Goal: Transaction & Acquisition: Purchase product/service

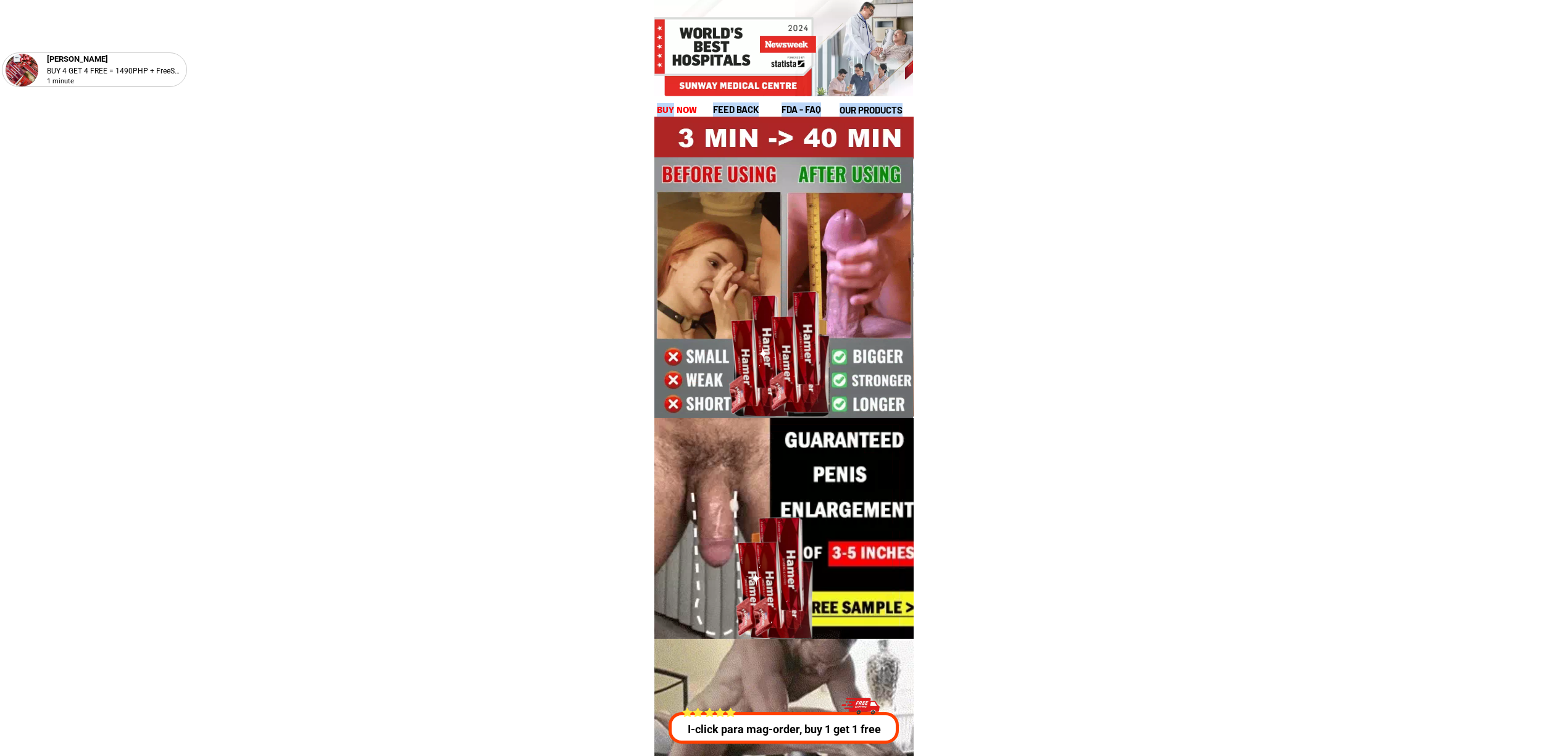
click at [671, 102] on div "feed back fda - FAQ our products buy now" at bounding box center [784, 109] width 255 height 14
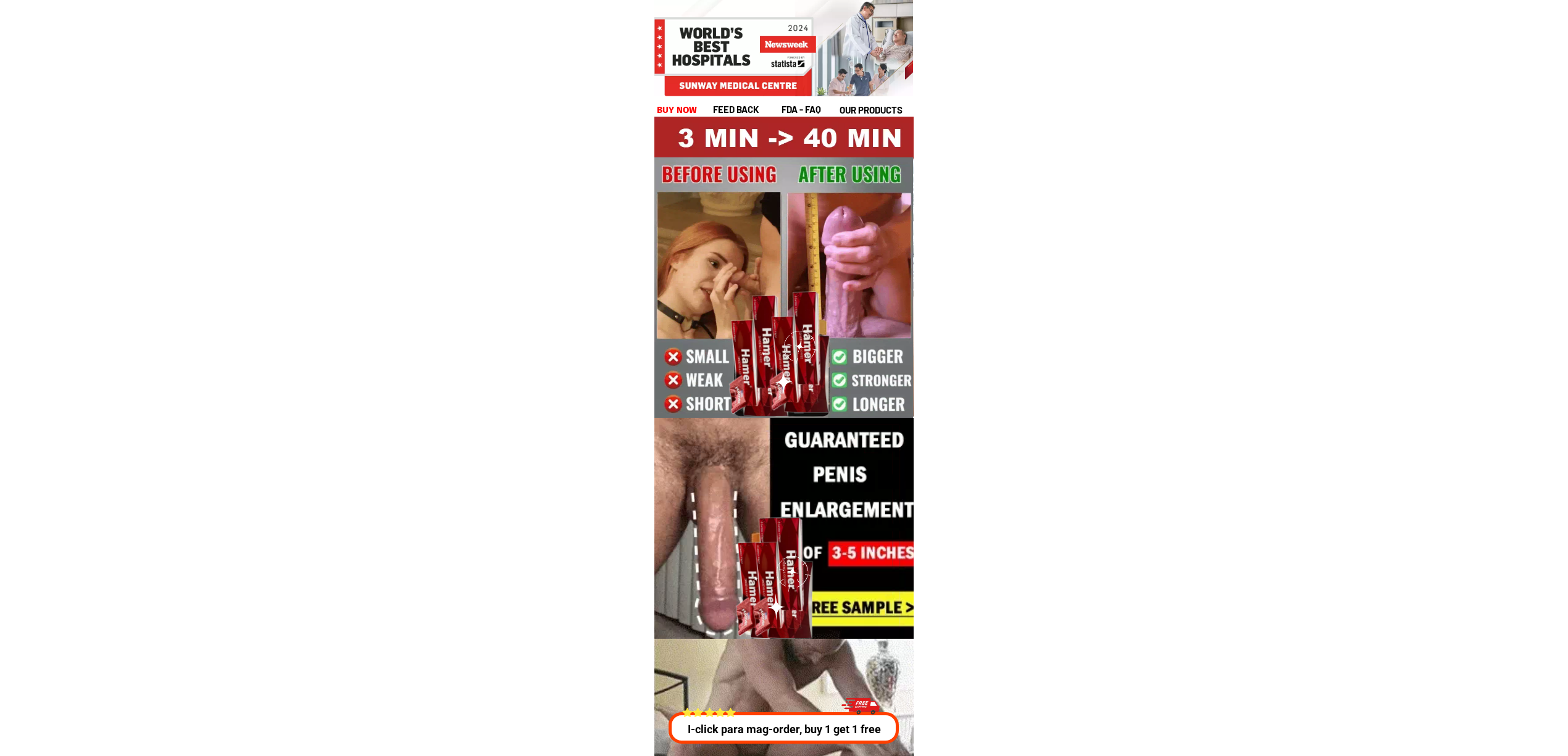
click at [697, 106] on div "feed back fda - FAQ our products buy now" at bounding box center [784, 109] width 255 height 14
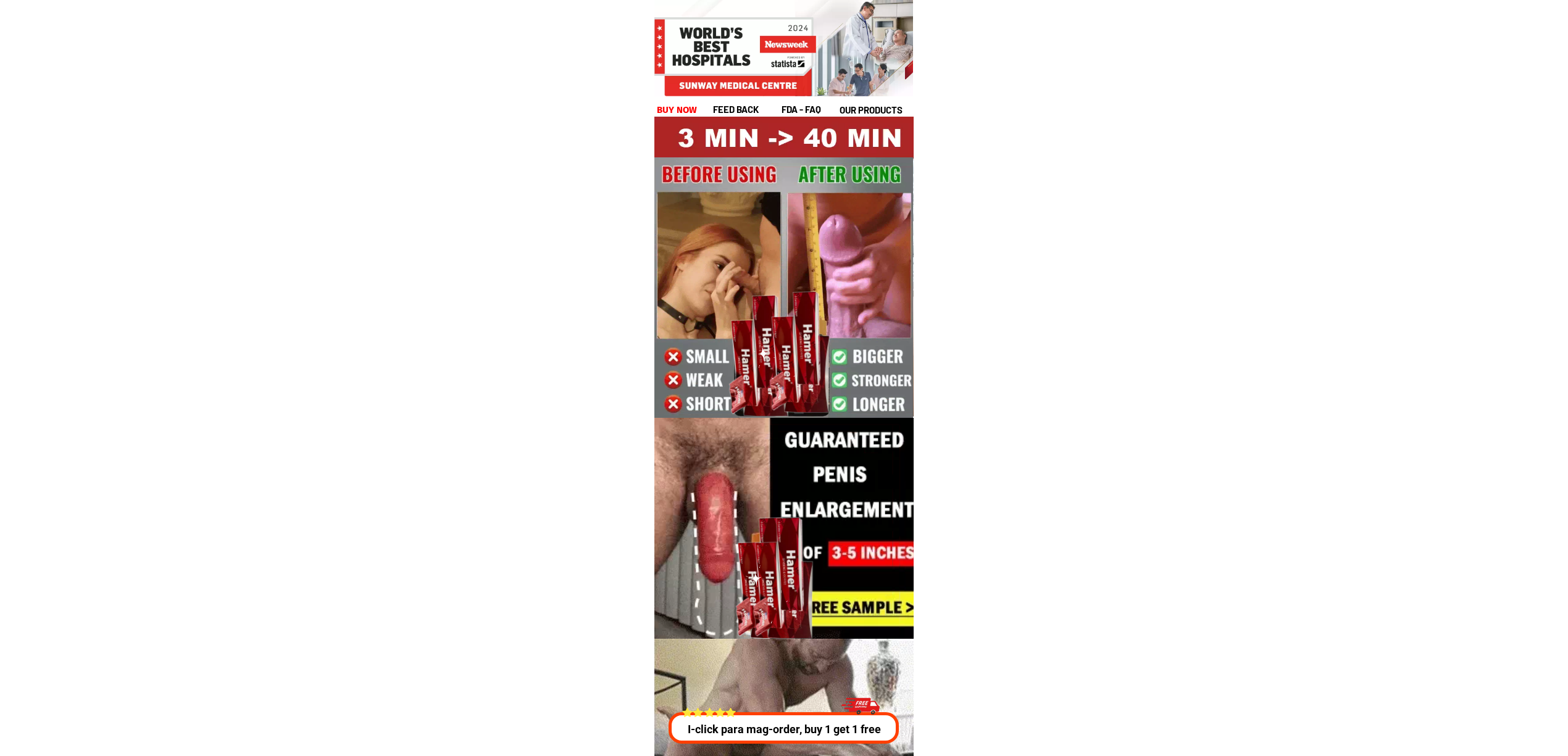
click at [665, 105] on h1 "buy now" at bounding box center [677, 110] width 41 height 14
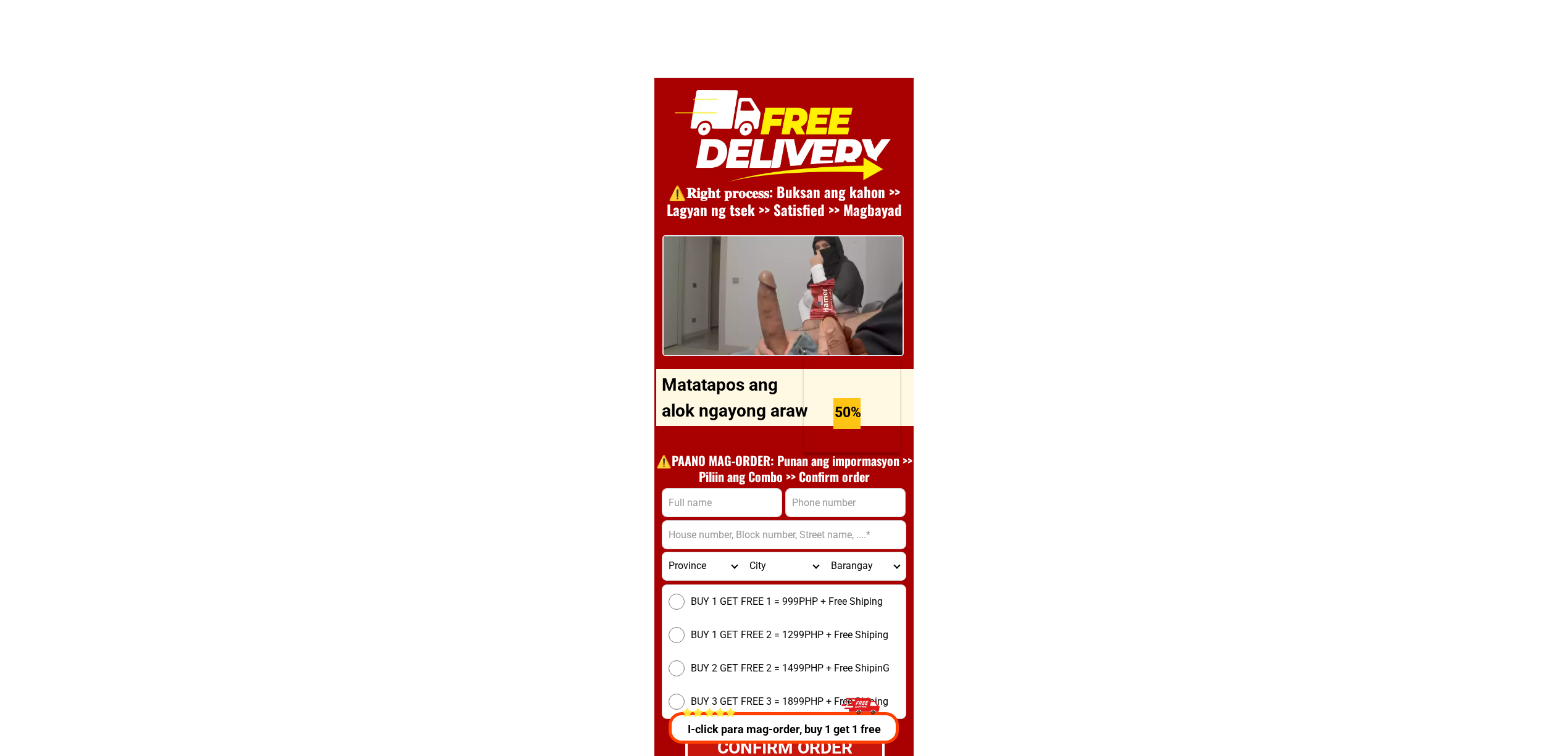
scroll to position [16983, 0]
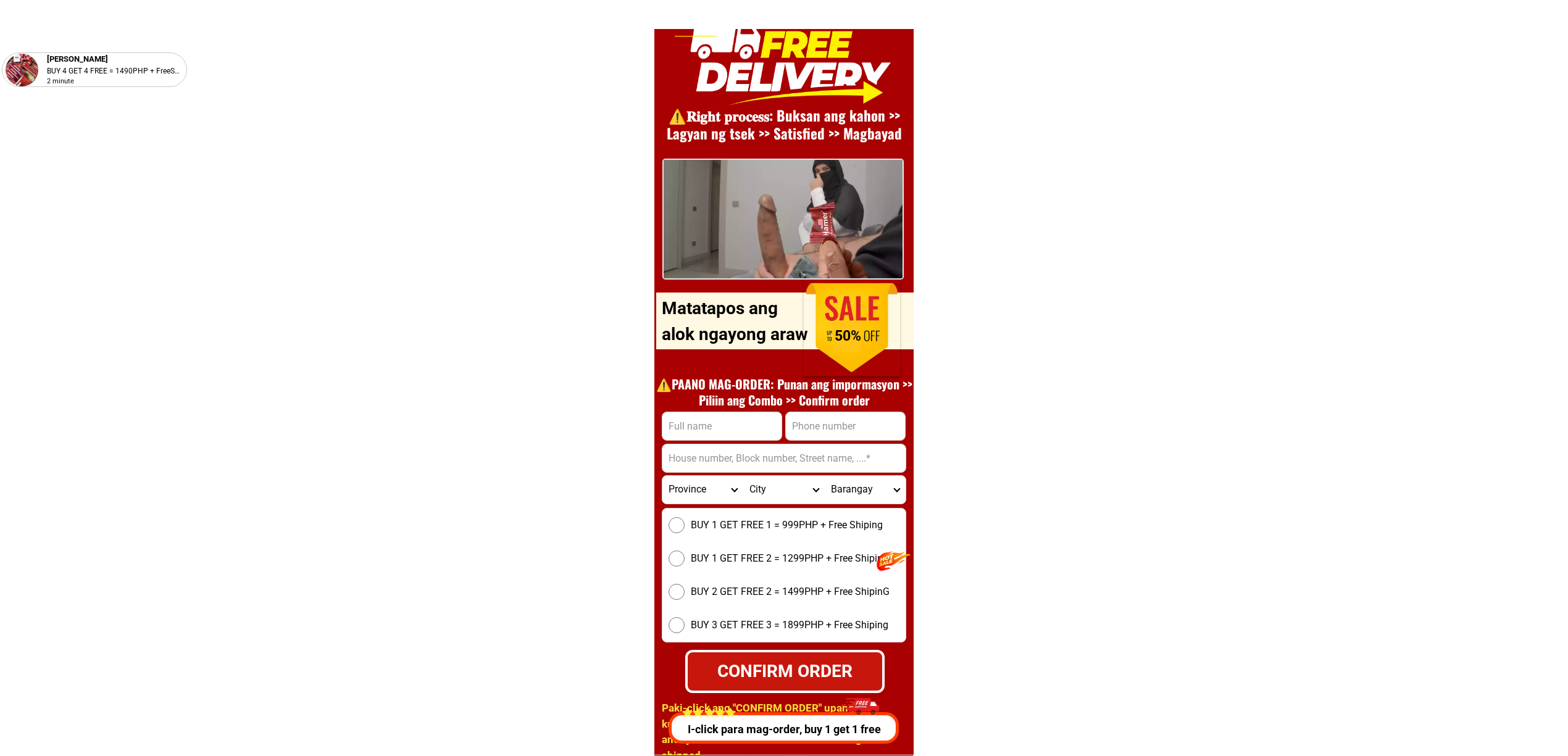
click at [726, 429] on input "Input full_name" at bounding box center [722, 425] width 119 height 28
paste input "Reginaldo Malana"
type input "Reginaldo Malana"
click at [845, 447] on input "Input address" at bounding box center [784, 458] width 243 height 28
paste input "+639275311122"
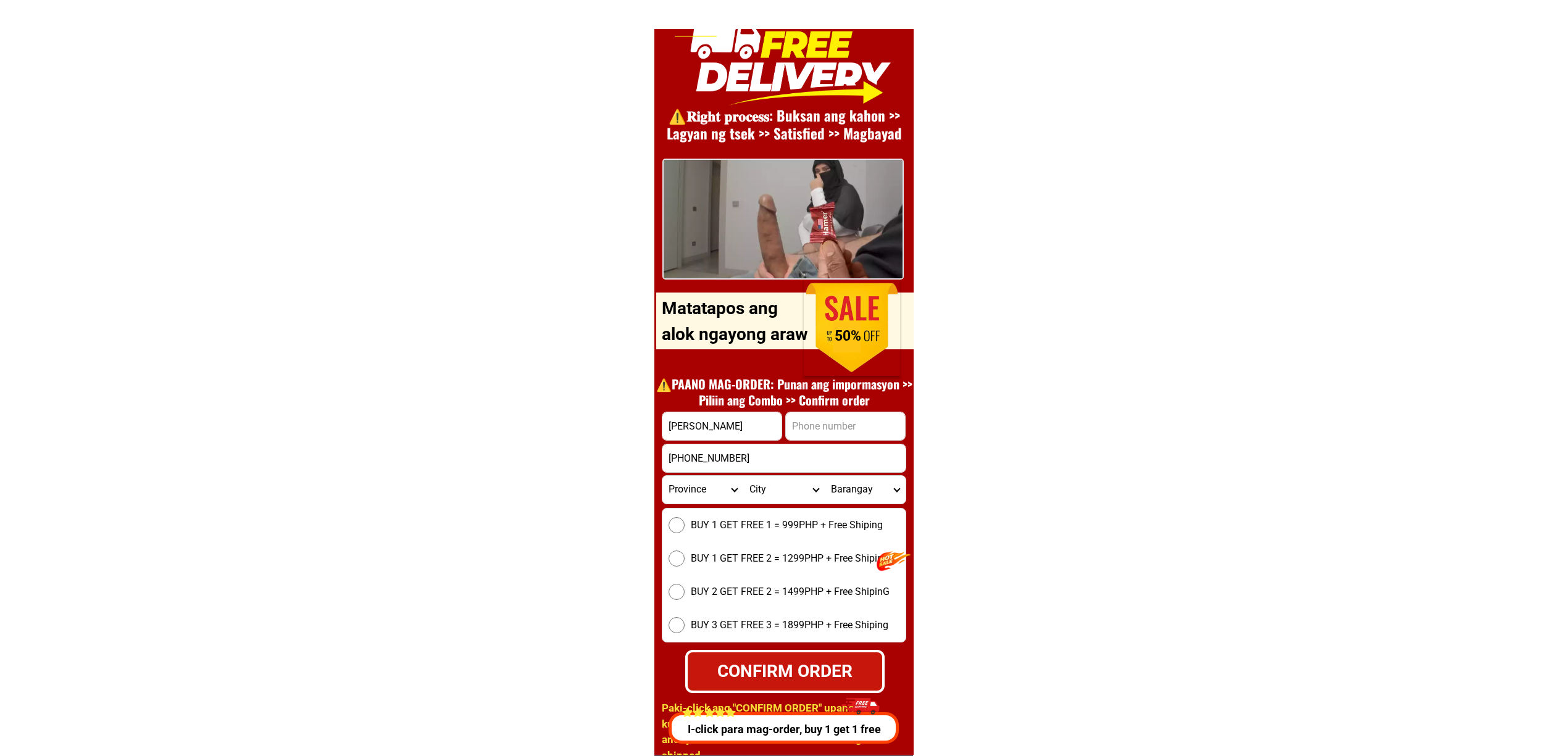
type input "+639275311122"
click at [833, 436] on input "Input phone_number" at bounding box center [845, 425] width 119 height 28
paste input "+639275311122"
type input "+639275311122"
click at [723, 445] on input "+639275311122" at bounding box center [784, 458] width 243 height 28
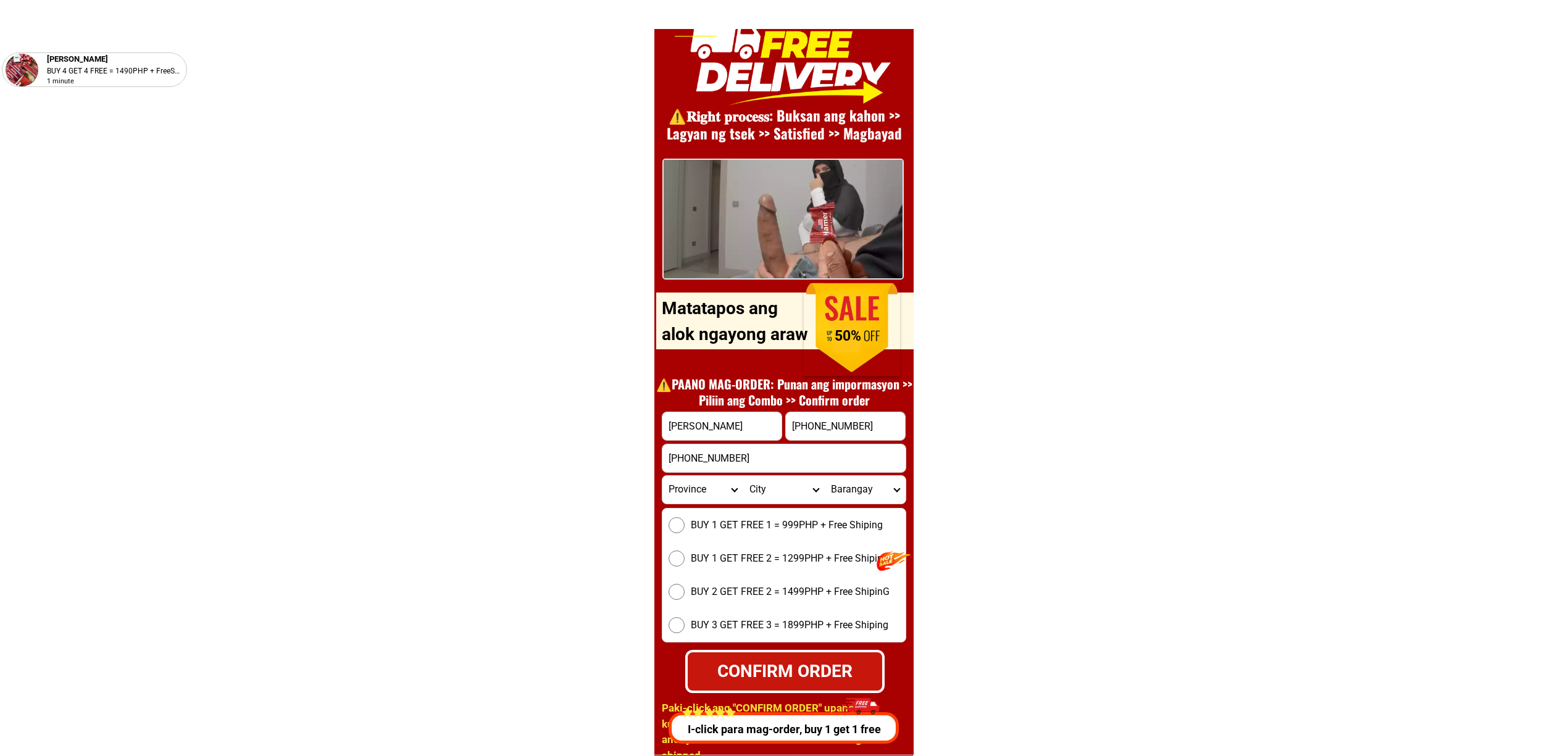
paste input "BYD SITIO PAG ASA BALIWAG BULACAN, Pinagbarilan, Baliuag, Bulacan"
type input "BYD SITIO PAG ASA BALIWAG BULACAN, Pinagbarilan, Baliuag, Bulacan"
click at [728, 517] on label "BUY 1 GET FREE 1 = 999PHP + Free Shiping" at bounding box center [784, 525] width 243 height 16
click at [685, 517] on input "BUY 1 GET FREE 1 = 999PHP + Free Shiping" at bounding box center [677, 525] width 16 height 16
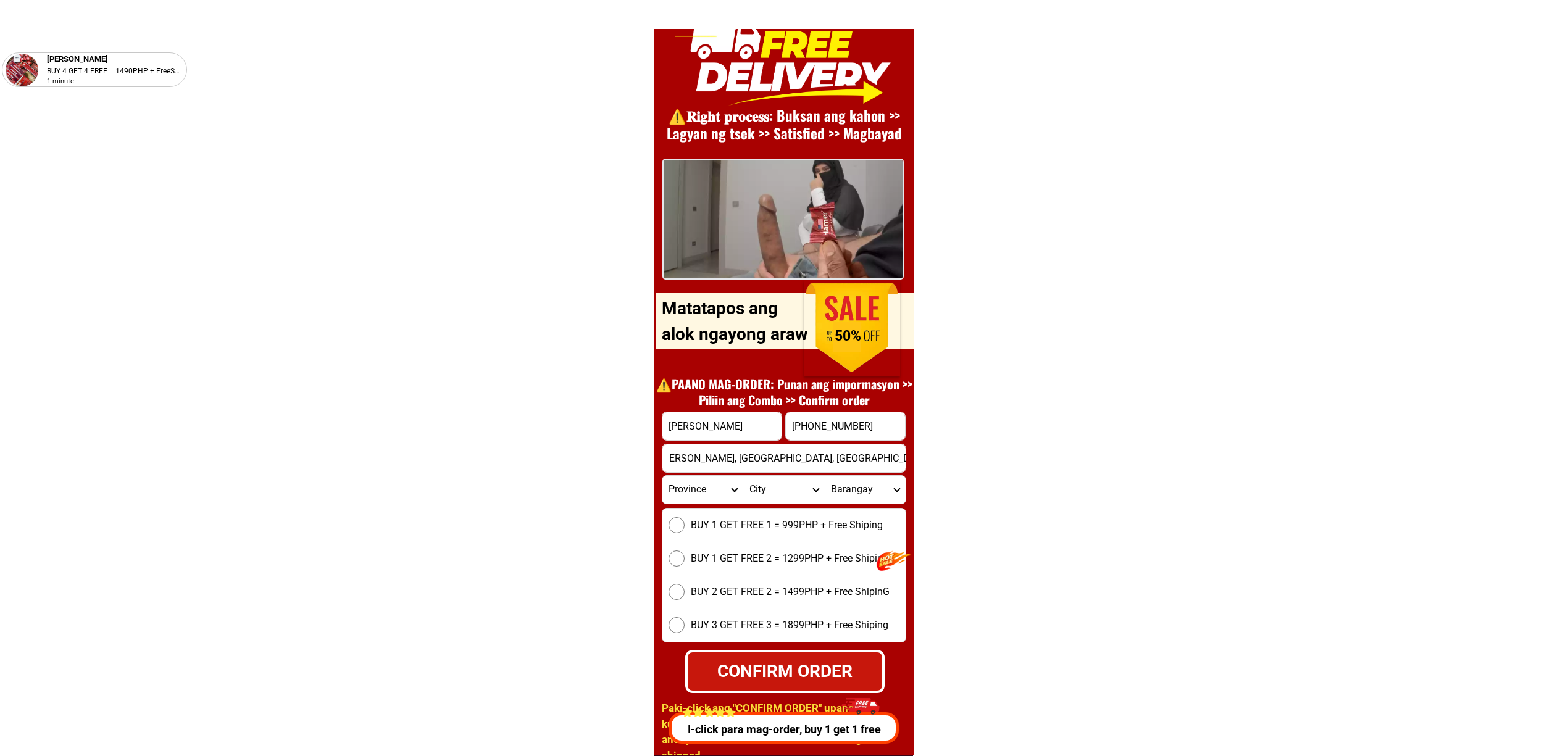
radio input "true"
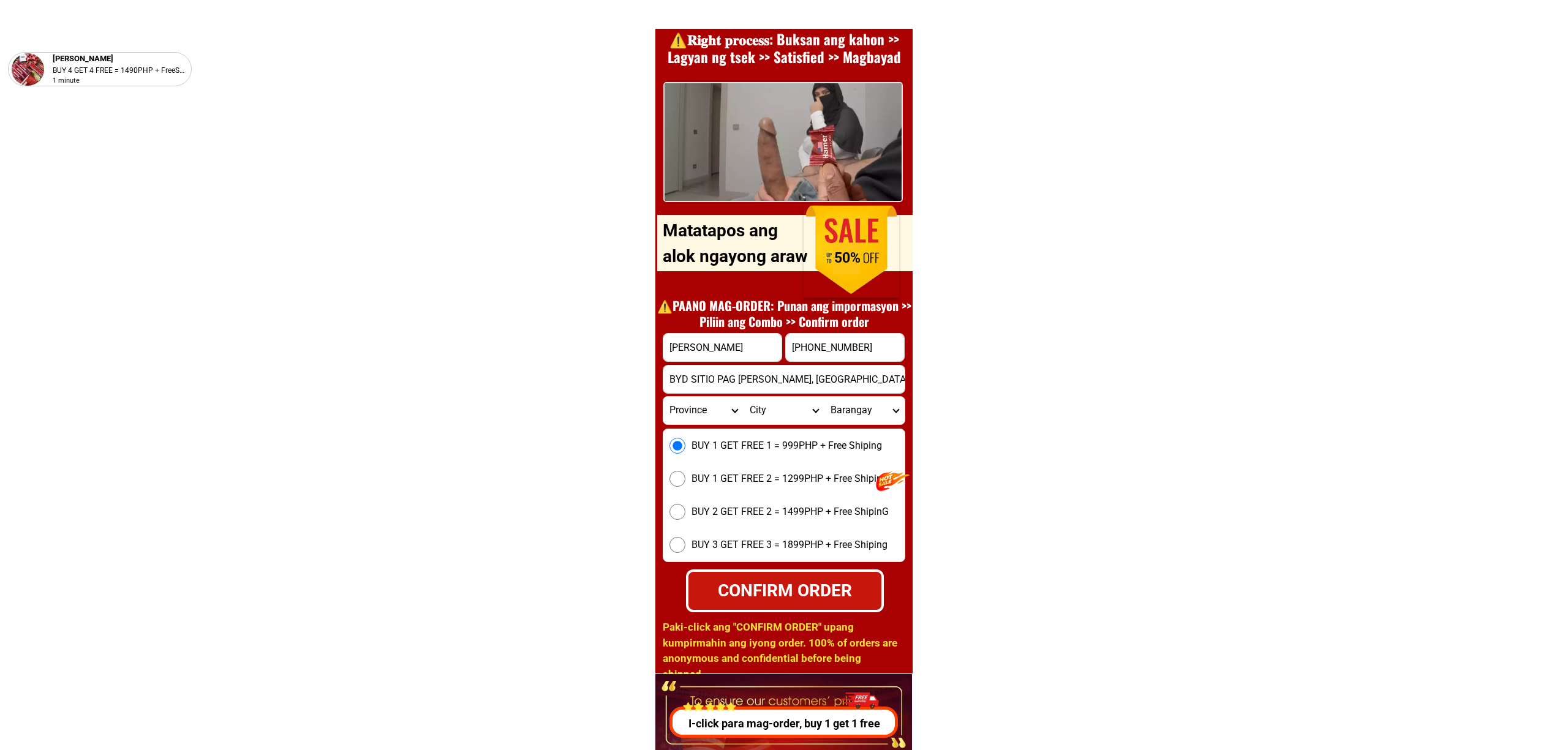
scroll to position [16931, 0]
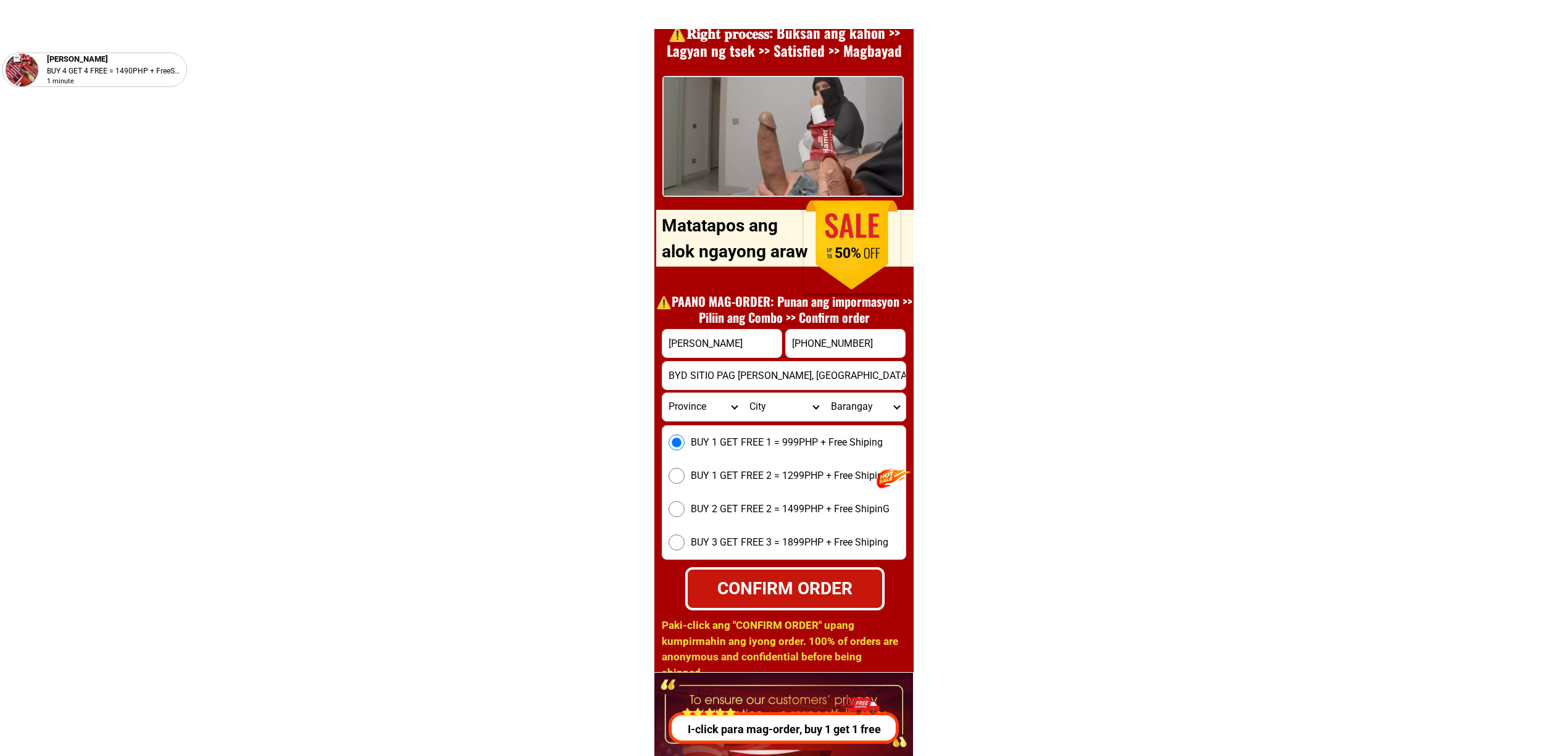
click at [763, 477] on span "BUY 1 GET FREE 2 = 1299PHP + Free Shiping" at bounding box center [789, 476] width 197 height 15
click at [685, 477] on input "BUY 1 GET FREE 2 = 1299PHP + Free Shiping" at bounding box center [677, 476] width 16 height 16
click at [809, 586] on div "CONFIRM ORDER" at bounding box center [785, 588] width 199 height 26
radio input "true"
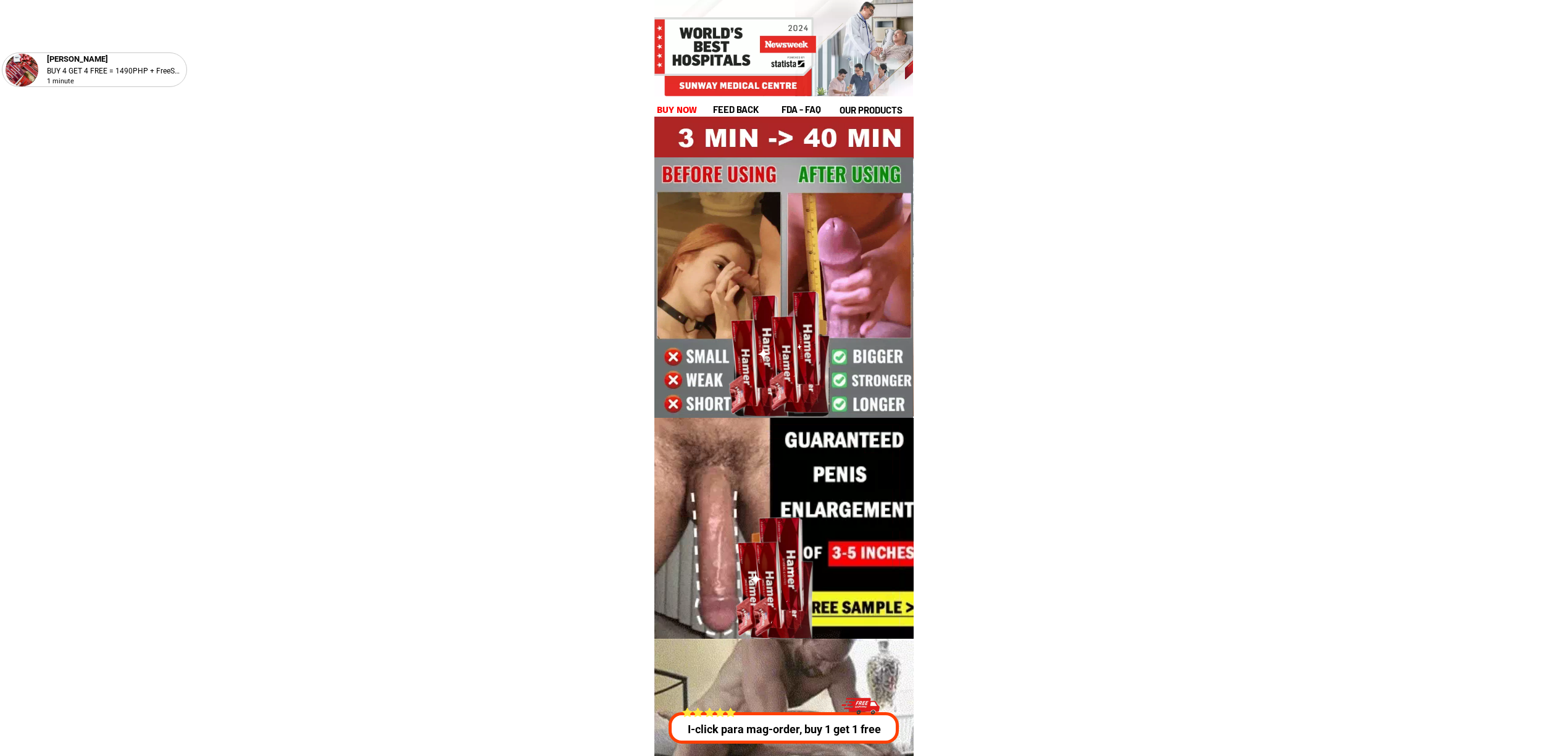
click at [679, 108] on h1 "buy now" at bounding box center [677, 110] width 41 height 14
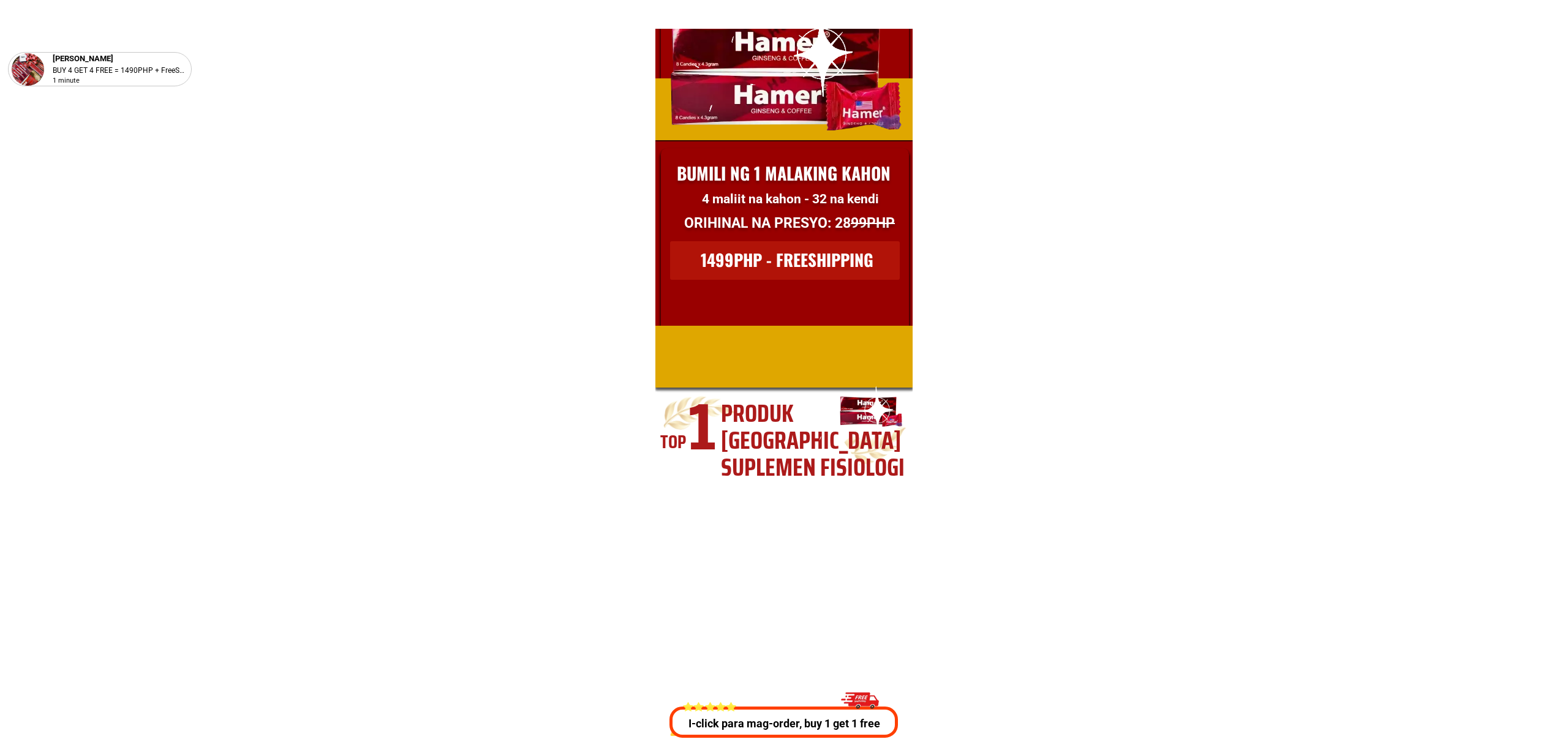
scroll to position [16849, 0]
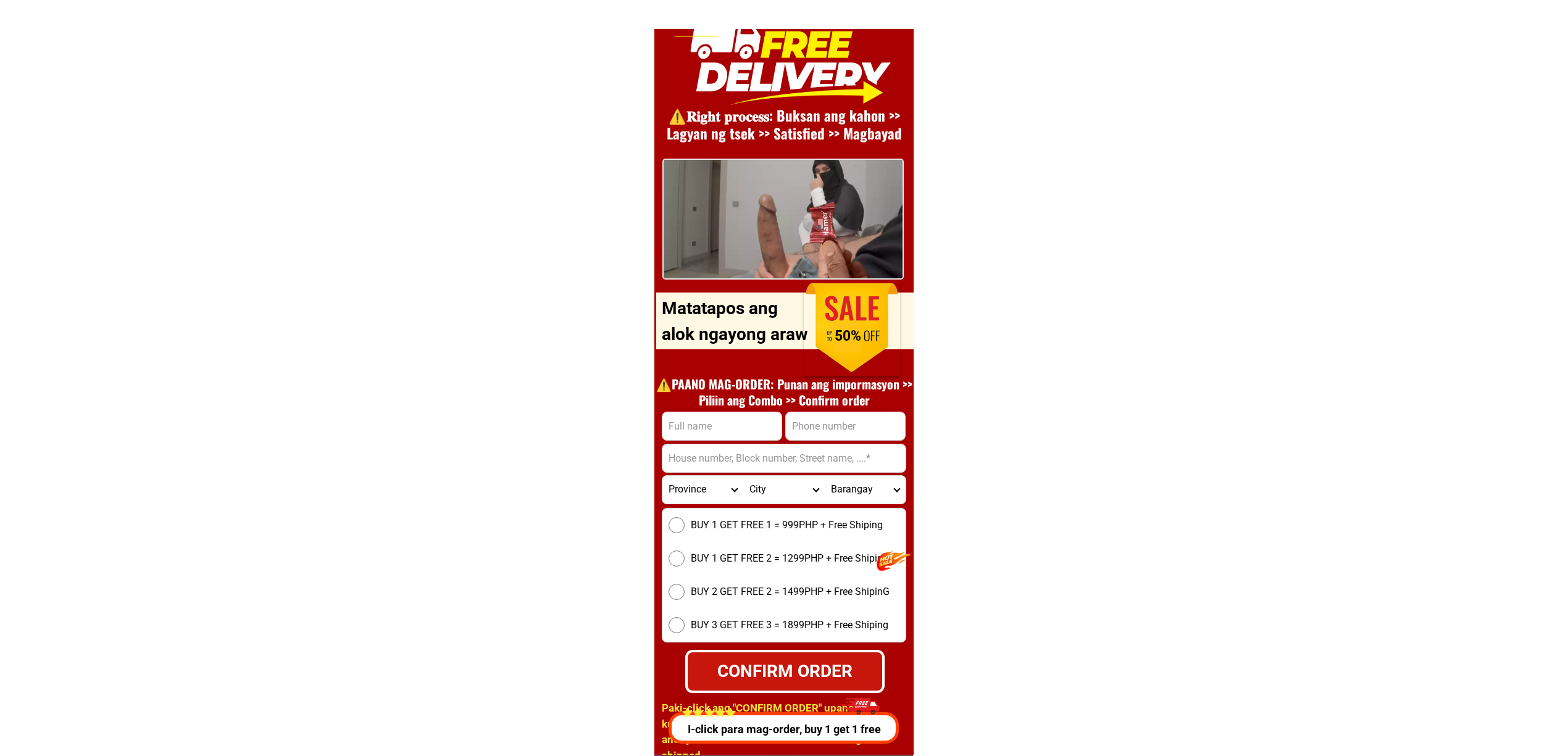
click at [714, 438] on div at bounding box center [722, 426] width 121 height 29
click at [706, 432] on input "Input full_name" at bounding box center [722, 425] width 119 height 28
click at [679, 419] on input "Input full_name" at bounding box center [722, 425] width 119 height 28
paste input "Manny s.Abel"
type input "Manny s.Abel"
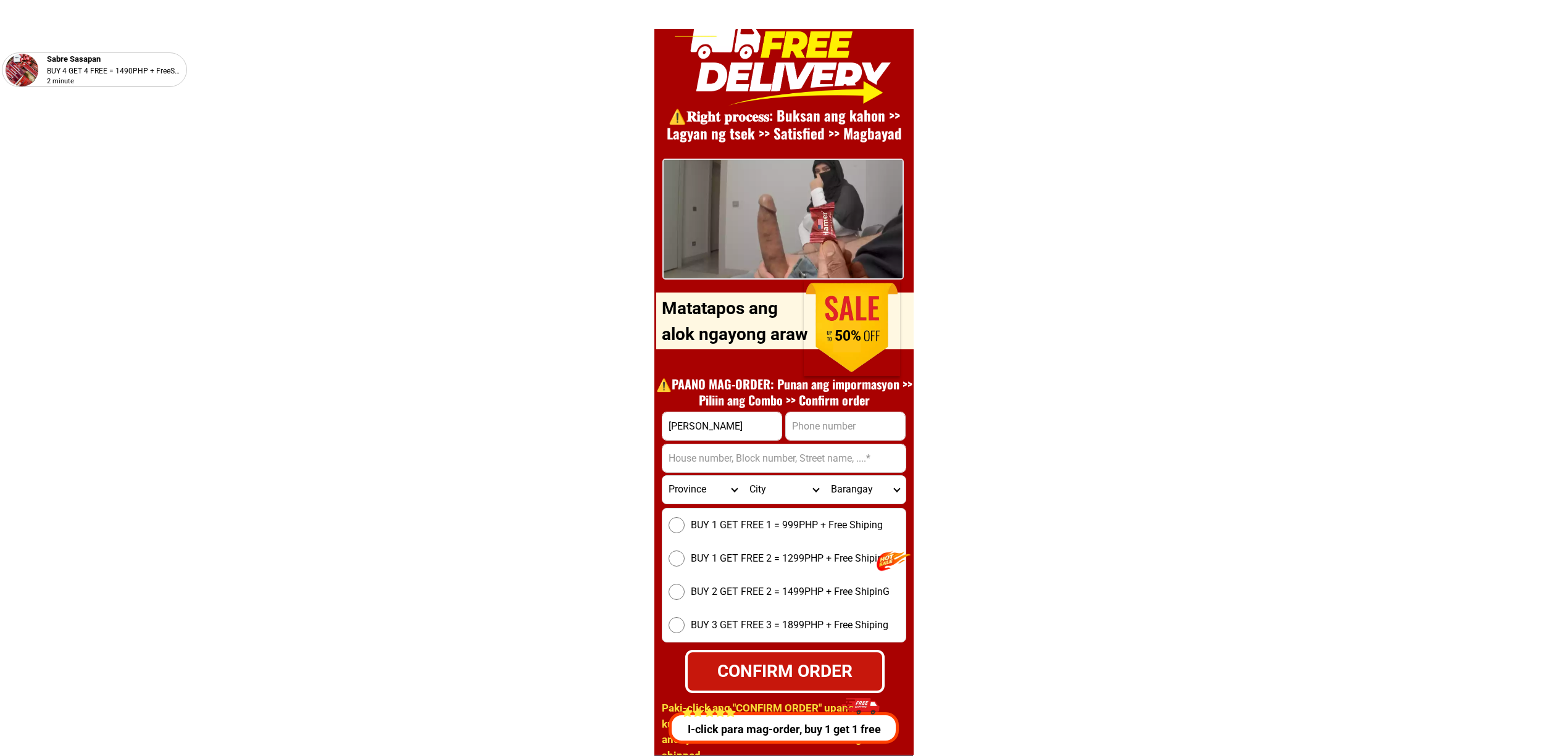
click at [832, 432] on input "Input phone_number" at bounding box center [845, 425] width 119 height 28
paste input "09382000549"
type input "09382000549"
drag, startPoint x: 724, startPoint y: 467, endPoint x: 722, endPoint y: 460, distance: 7.3
click at [726, 467] on input "Input address" at bounding box center [784, 458] width 243 height 28
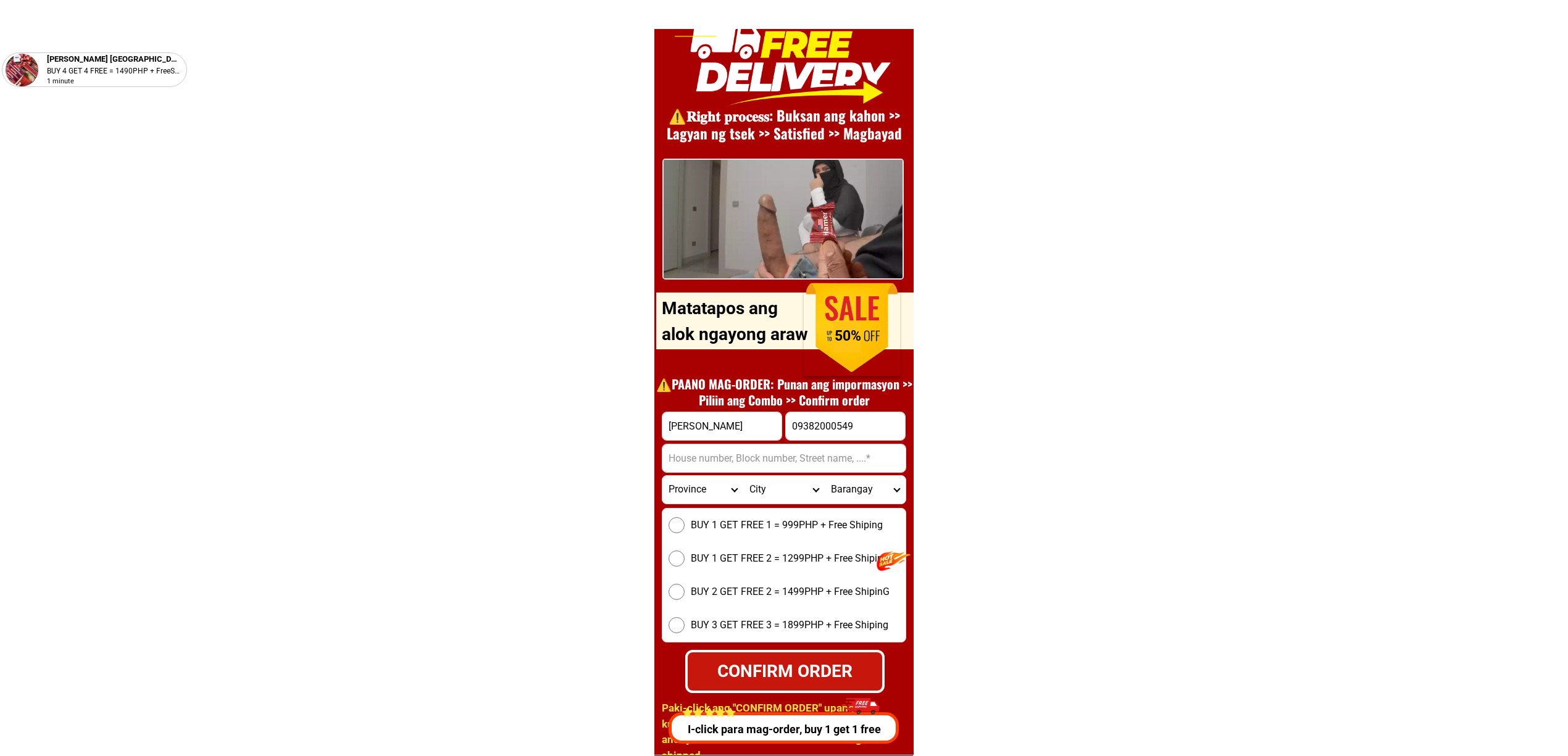
click at [709, 449] on input "Input address" at bounding box center [784, 458] width 243 height 28
paste input "Clamor street Tag-abaca Basilisa, Dinagat-islands"
type input "Clamor street Tag-abaca Basilisa, Dinagat-islands"
click at [687, 484] on select "Province Abra Agusan-del-norte Agusan-del-sur Aklan Albay Antique Apayao Aurora…" at bounding box center [703, 489] width 81 height 28
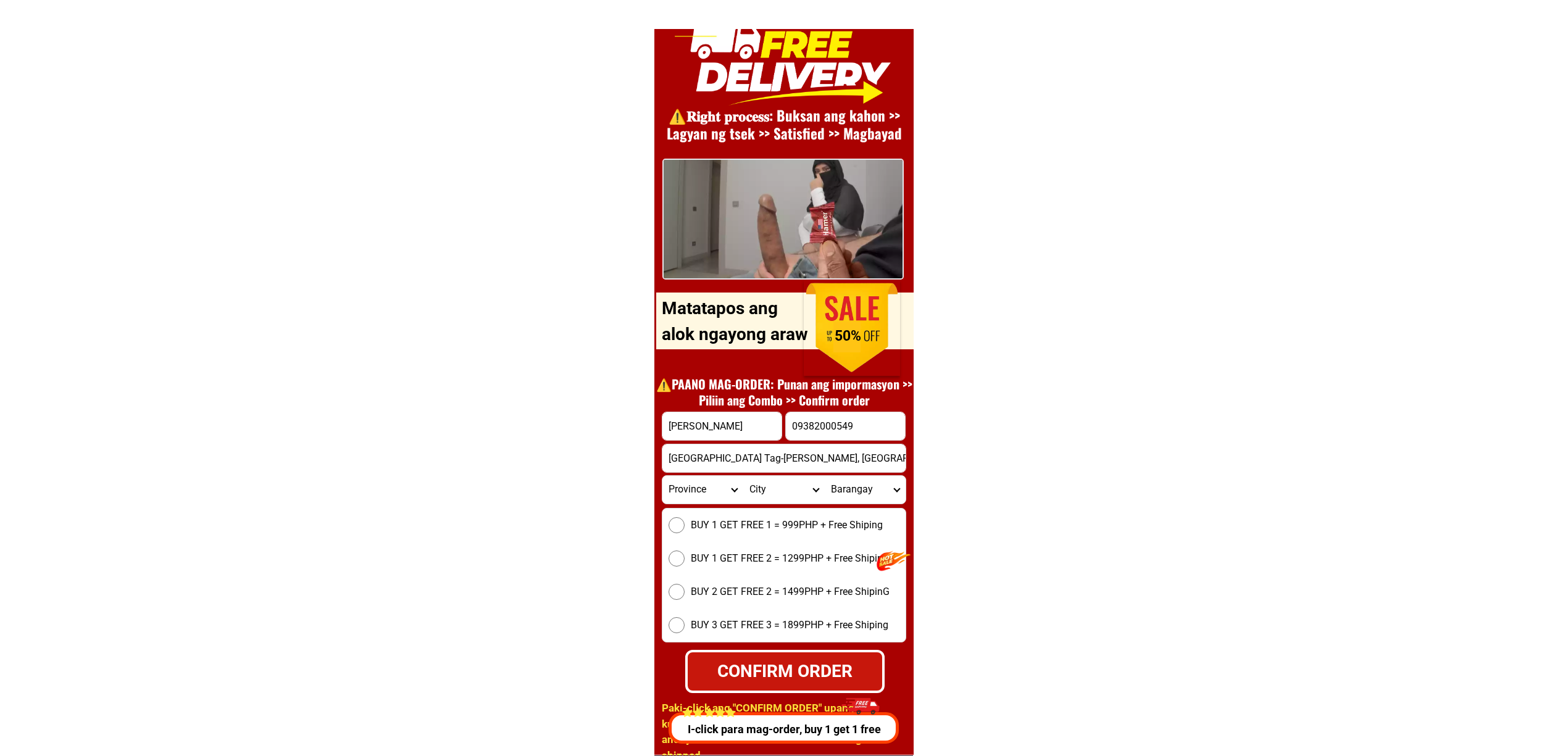
click at [687, 484] on select "Province Abra Agusan-del-norte Agusan-del-sur Aklan Albay Antique Apayao Aurora…" at bounding box center [703, 489] width 81 height 28
select select "63_640"
click at [662, 476] on select "Province Abra Agusan-del-norte Agusan-del-sur Aklan Albay Antique Apayao Aurora…" at bounding box center [703, 489] width 81 height 28
click at [771, 497] on select "City Basilisa Cagdianao Dinagat Dinagat-islands-loreto Dinagat-islands-san-jose…" at bounding box center [784, 489] width 81 height 28
select select "63_6401522"
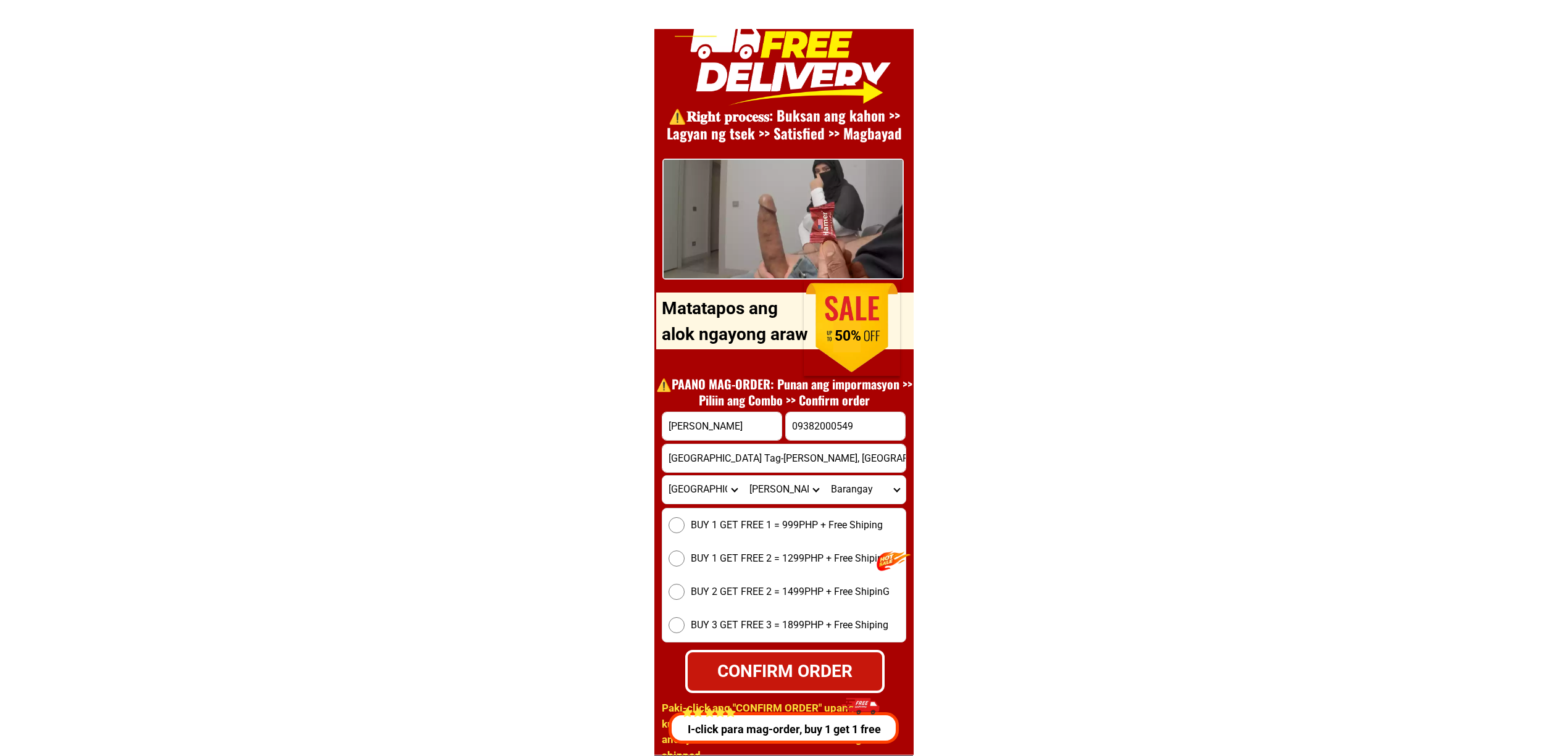
click at [743, 476] on select "City Basilisa Cagdianao Dinagat Dinagat-islands-loreto Dinagat-islands-san-jose…" at bounding box center [784, 489] width 81 height 28
click at [868, 489] on select "Barangay BENGLEN Catadman Columbus Coring Cortes Diegas Dona helene Edera Ferdi…" at bounding box center [865, 489] width 81 height 28
select select "63_64015221175"
click at [825, 476] on select "Barangay BENGLEN Catadman Columbus Coring Cortes Diegas Dona helene Edera Ferdi…" at bounding box center [865, 489] width 81 height 28
click at [702, 524] on span "BUY 1 GET FREE 1 = 999PHP + Free Shiping" at bounding box center [786, 525] width 192 height 15
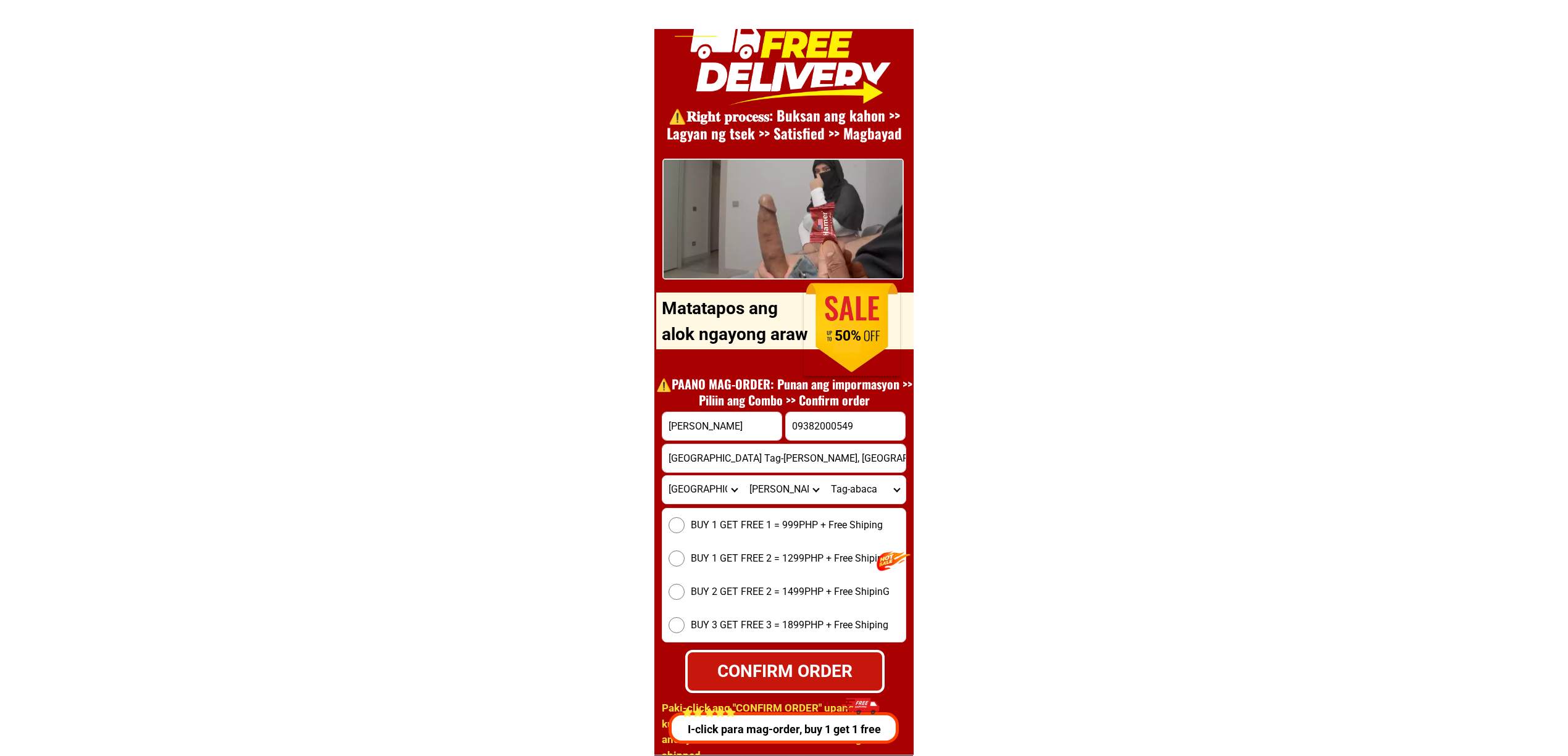
click at [685, 524] on input "BUY 1 GET FREE 1 = 999PHP + Free Shiping" at bounding box center [677, 525] width 16 height 16
click at [790, 679] on div "CONFIRM ORDER" at bounding box center [784, 671] width 195 height 26
radio input "true"
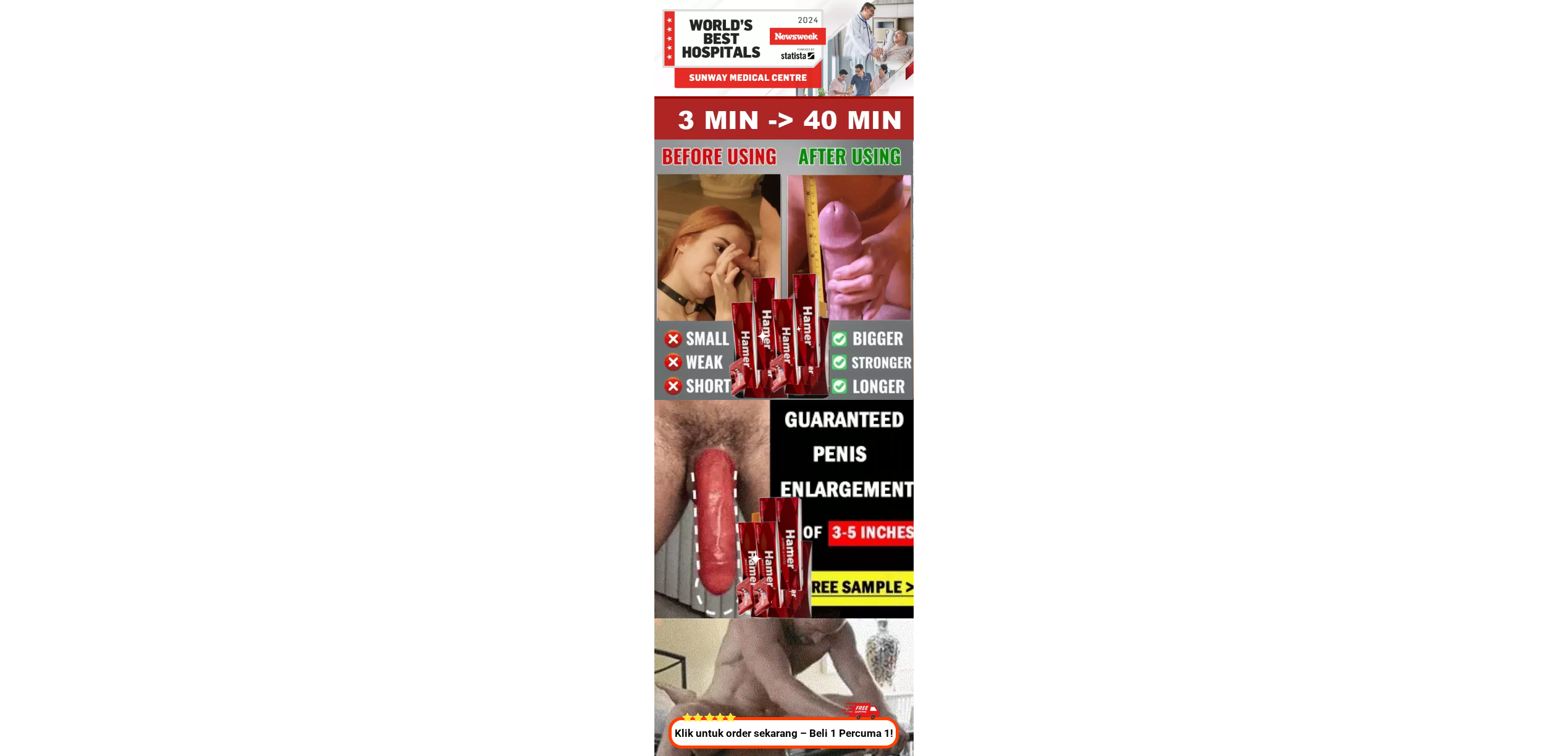
click at [826, 739] on p "Klik untuk order sekarang – Beli 1 Percuma 1!" at bounding box center [782, 734] width 236 height 16
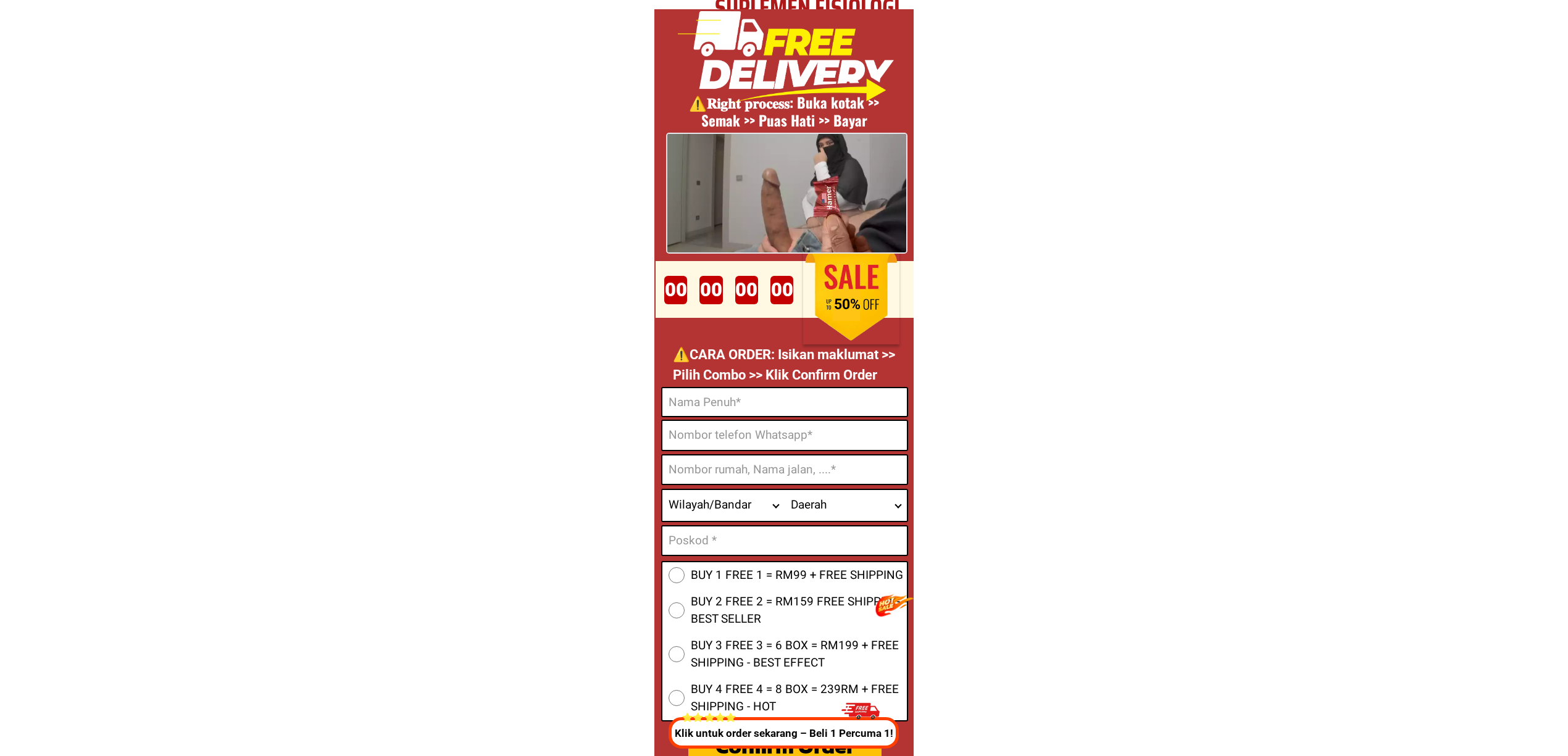
scroll to position [4589, 0]
